Goal: Use online tool/utility: Utilize a website feature to perform a specific function

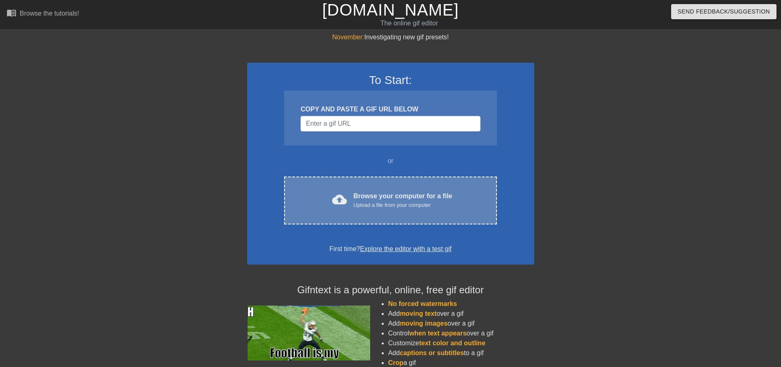
click at [342, 203] on span "cloud_upload" at bounding box center [339, 199] width 15 height 15
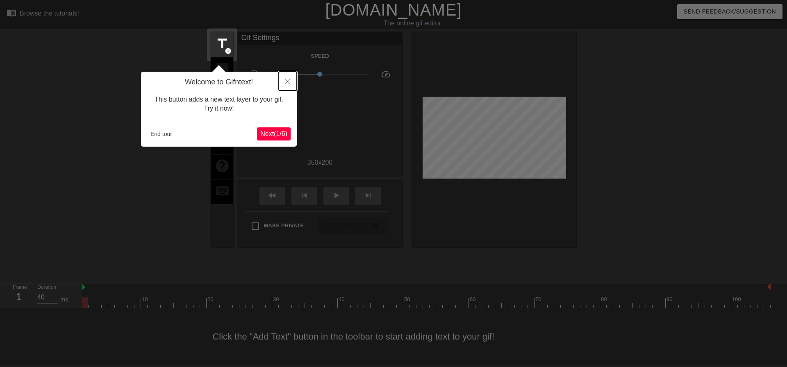
click at [291, 79] on button "Close" at bounding box center [288, 81] width 18 height 19
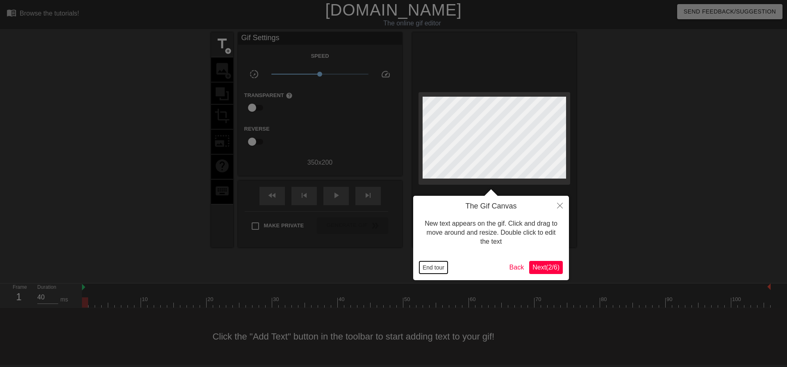
click at [429, 265] on button "End tour" at bounding box center [433, 268] width 28 height 12
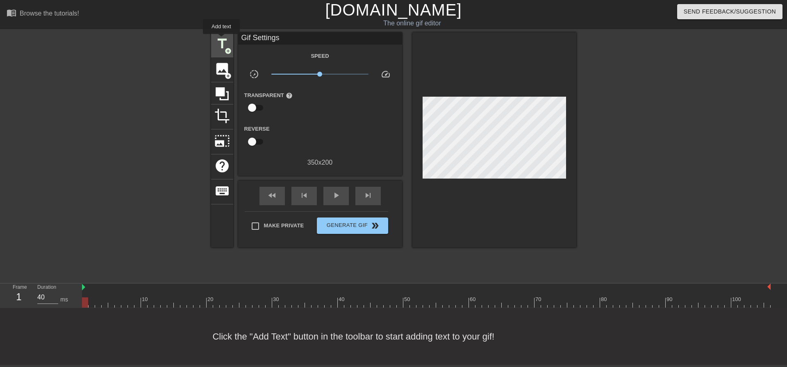
click at [221, 40] on span "title" at bounding box center [222, 44] width 16 height 16
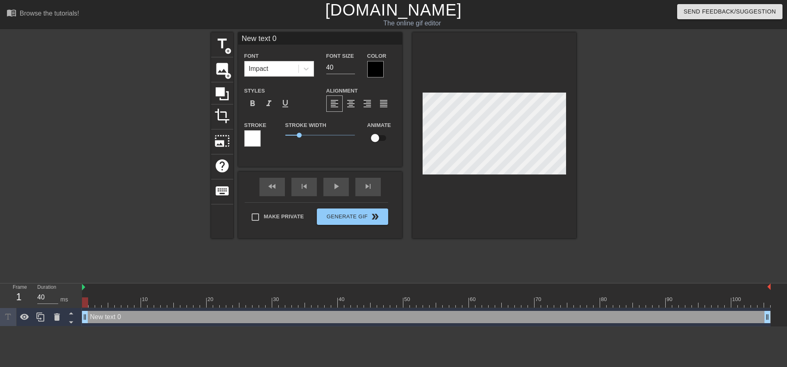
scroll to position [1, 1]
type input "E"
type textarea "E"
type input "Em"
type textarea "Em"
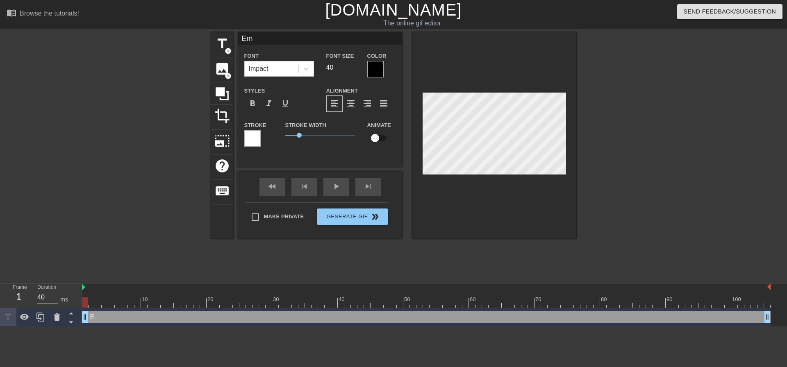
type input "Ema"
type textarea "Ema"
type input "Emai"
type textarea "Emai"
type input "Email"
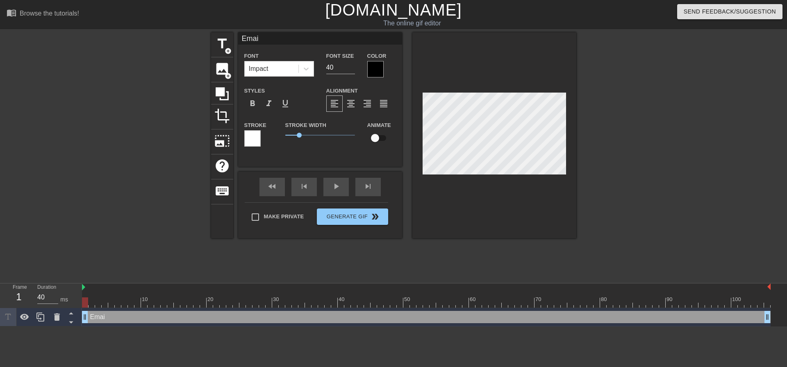
type textarea "Email"
type input "Emails"
type textarea "Emails"
click at [371, 71] on div at bounding box center [375, 69] width 16 height 16
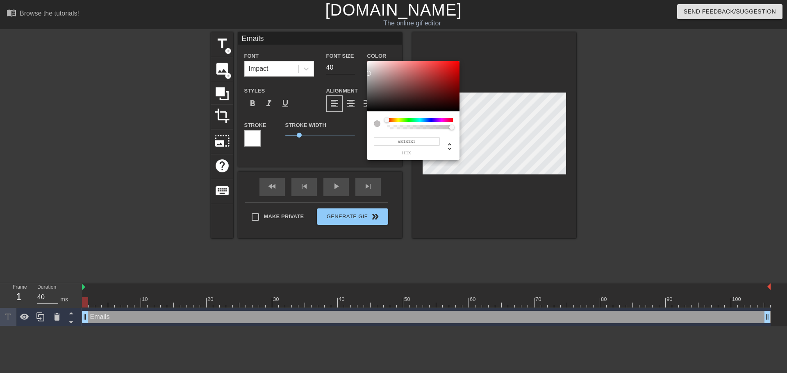
type input "#FFFFFF"
drag, startPoint x: 378, startPoint y: 94, endPoint x: 360, endPoint y: 40, distance: 56.8
click at [360, 40] on div "#FFFFFF hex" at bounding box center [393, 186] width 787 height 373
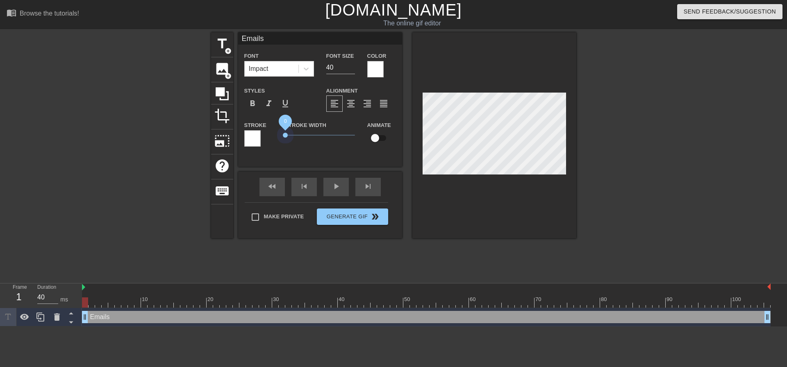
drag, startPoint x: 299, startPoint y: 135, endPoint x: 270, endPoint y: 130, distance: 29.6
click at [250, 131] on div "Stroke Stroke Width 0 Animate" at bounding box center [320, 137] width 164 height 34
click at [376, 136] on input "checkbox" at bounding box center [375, 138] width 47 height 16
click at [376, 136] on input "checkbox" at bounding box center [382, 138] width 47 height 16
checkbox input "false"
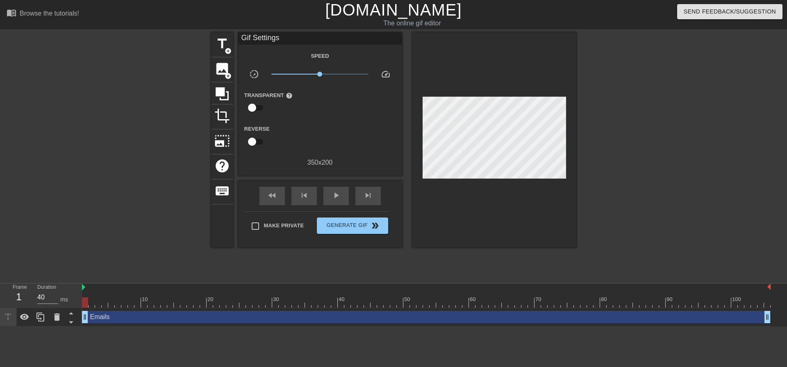
click at [473, 196] on div at bounding box center [494, 139] width 164 height 215
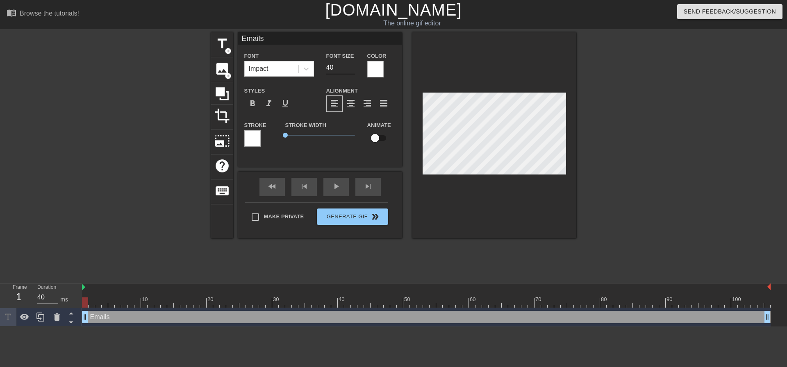
click at [367, 63] on div "Color" at bounding box center [381, 64] width 41 height 27
click at [371, 61] on div "Color" at bounding box center [381, 64] width 29 height 27
click at [371, 66] on div at bounding box center [375, 69] width 16 height 16
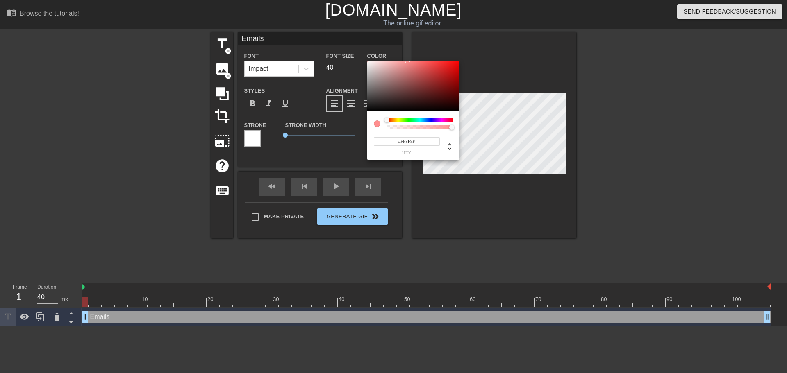
drag, startPoint x: 403, startPoint y: 87, endPoint x: 407, endPoint y: 61, distance: 26.7
click at [407, 61] on div at bounding box center [413, 86] width 92 height 51
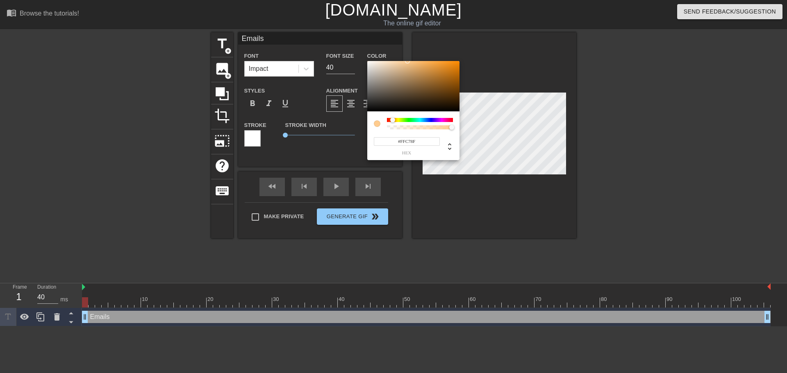
type input "#FFBF8F"
click at [391, 118] on div at bounding box center [393, 120] width 5 height 5
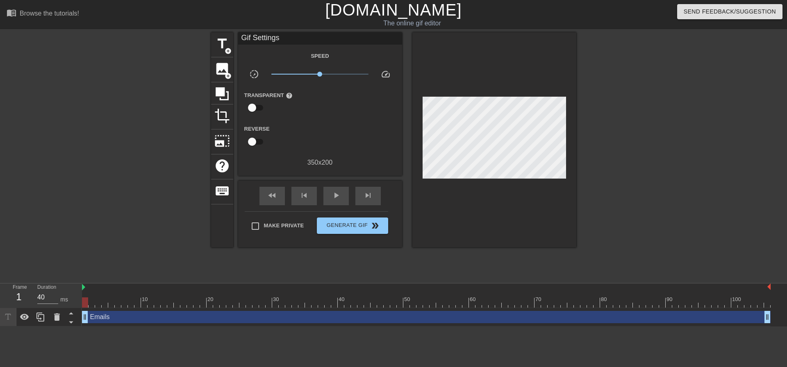
drag, startPoint x: 416, startPoint y: 54, endPoint x: 429, endPoint y: 66, distance: 17.7
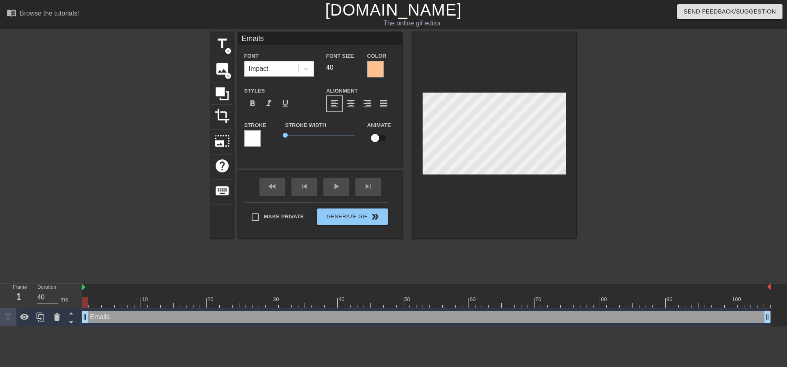
click at [380, 71] on div at bounding box center [375, 69] width 16 height 16
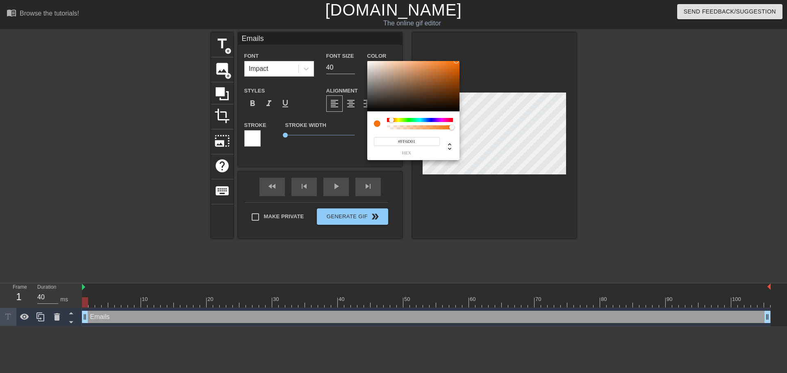
type input "#FF6C00"
drag, startPoint x: 430, startPoint y: 87, endPoint x: 462, endPoint y: 45, distance: 53.8
click at [462, 45] on div "#FF6C00 hex" at bounding box center [393, 186] width 787 height 373
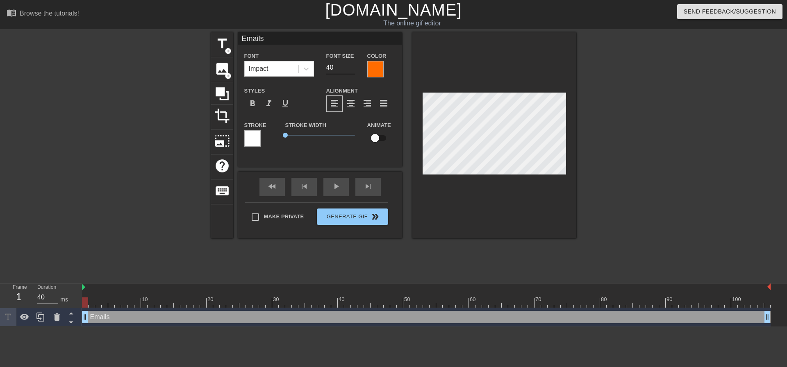
click at [588, 108] on div at bounding box center [647, 155] width 123 height 246
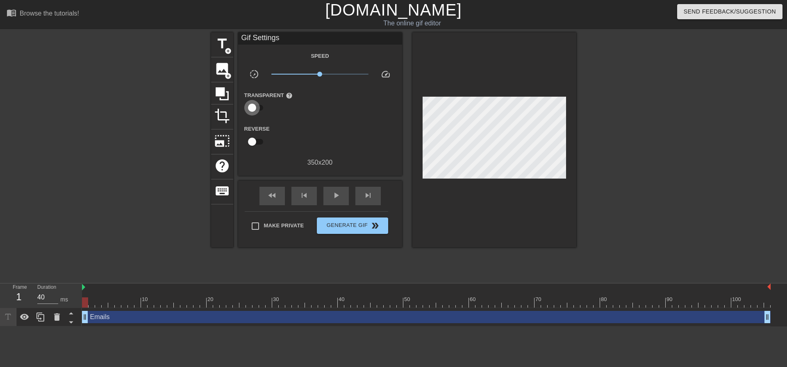
click at [257, 105] on input "checkbox" at bounding box center [252, 108] width 47 height 16
click at [257, 106] on input "checkbox" at bounding box center [260, 108] width 47 height 16
checkbox input "false"
click at [84, 289] on img at bounding box center [83, 287] width 3 height 7
click at [377, 227] on span "double_arrow" at bounding box center [375, 226] width 10 height 10
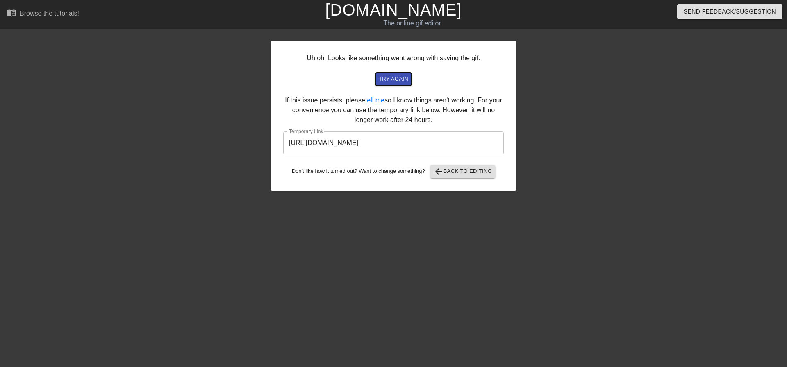
click at [393, 81] on span "try again" at bounding box center [394, 79] width 30 height 9
drag, startPoint x: 470, startPoint y: 141, endPoint x: 205, endPoint y: 119, distance: 265.8
click at [205, 119] on div "Uh oh. Looks like something went wrong with saving the gif. try again If this i…" at bounding box center [393, 155] width 787 height 246
